Goal: Use online tool/utility: Use online tool/utility

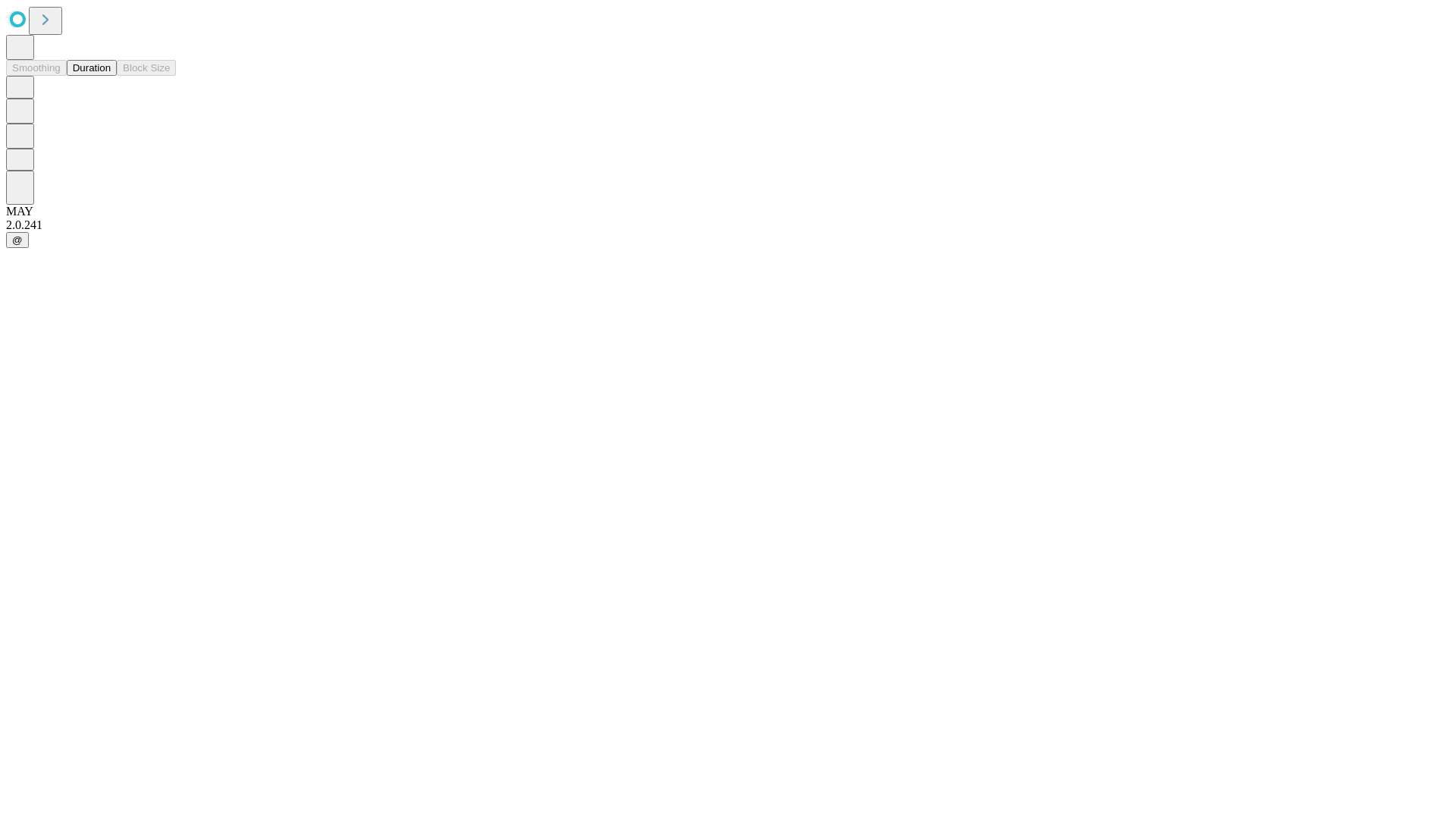
click at [111, 75] on button "Duration" at bounding box center [92, 68] width 50 height 16
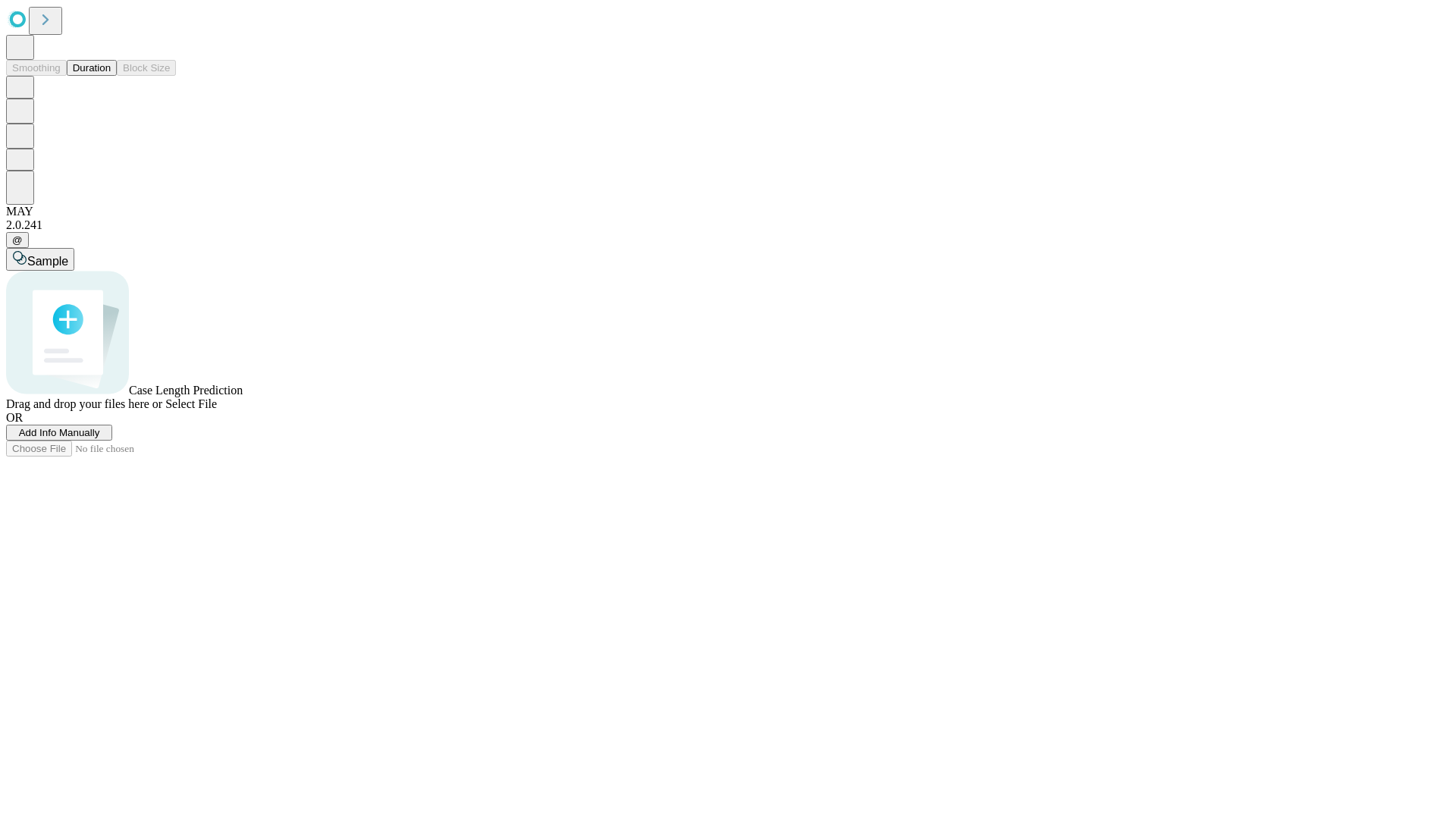
click at [217, 410] on span "Select File" at bounding box center [191, 404] width 52 height 13
